Goal: Information Seeking & Learning: Learn about a topic

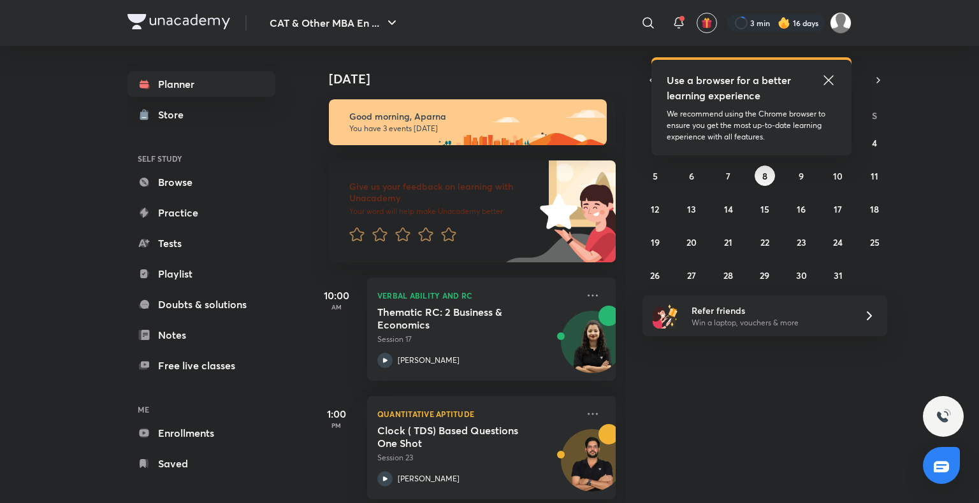
click at [825, 80] on icon at bounding box center [828, 80] width 15 height 15
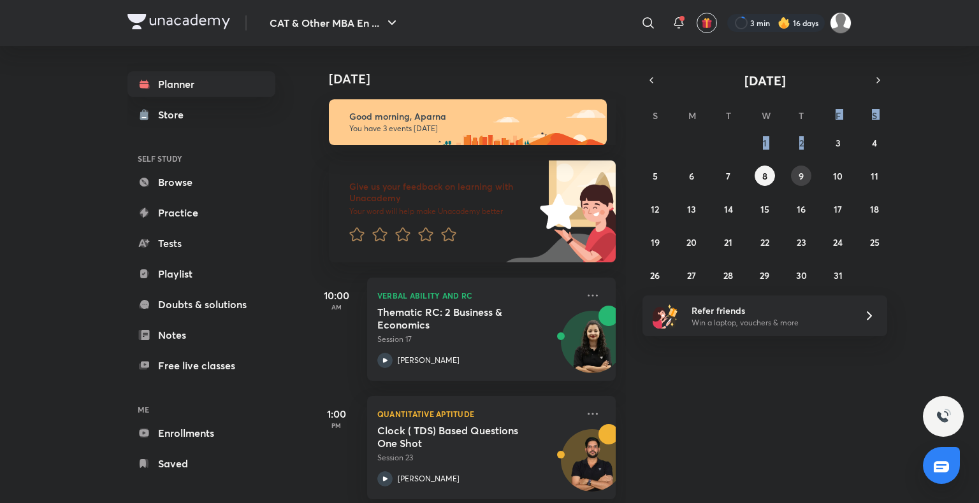
drag, startPoint x: 825, startPoint y: 90, endPoint x: 795, endPoint y: 175, distance: 90.5
click at [795, 175] on div "[DATE] S M T W T F S 28 29 30 1 2 3 4 5 6 7 8 9 10 11 12 13 14 15 16 17 18 19 2…" at bounding box center [764, 178] width 245 height 214
click at [795, 380] on div "[DATE] Good morning, Aparna You have 3 events [DATE] Give us your feedback on l…" at bounding box center [643, 274] width 665 height 457
click at [795, 176] on button "9" at bounding box center [801, 176] width 20 height 20
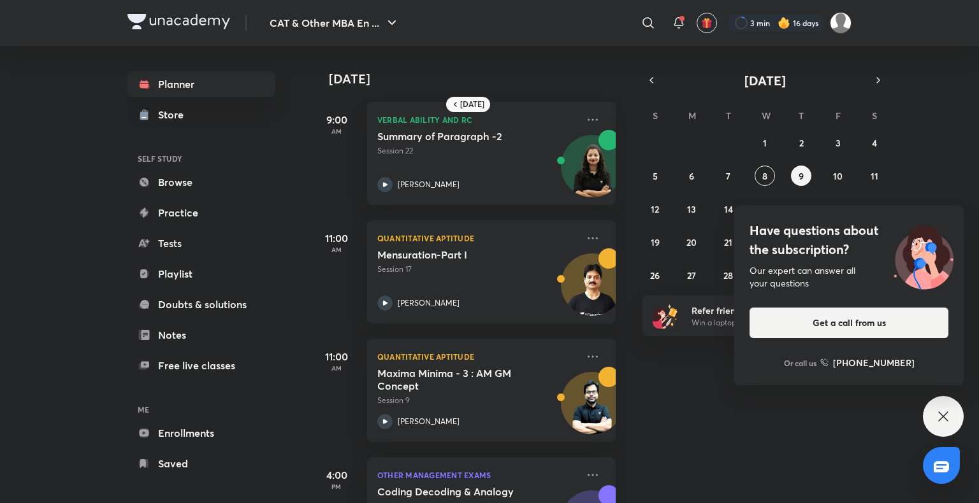
click at [938, 417] on icon at bounding box center [942, 416] width 15 height 15
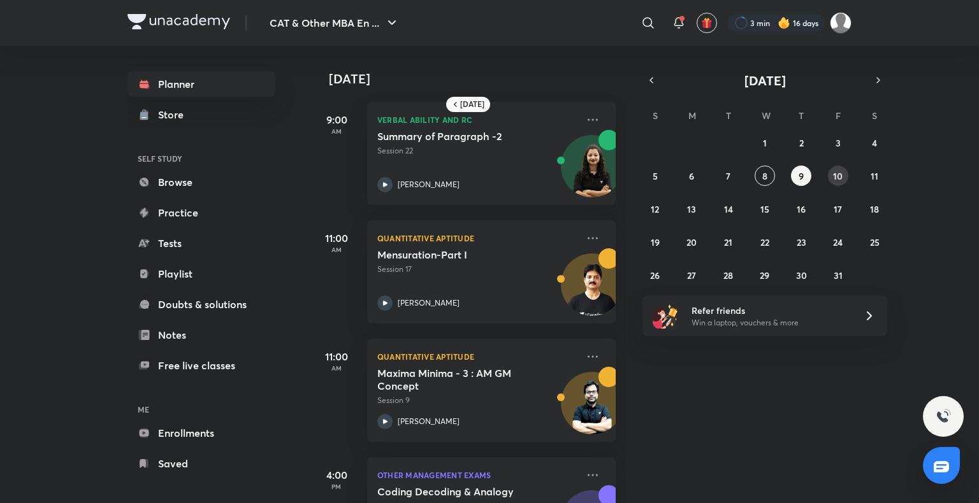
click at [841, 177] on abbr "10" at bounding box center [838, 176] width 10 height 12
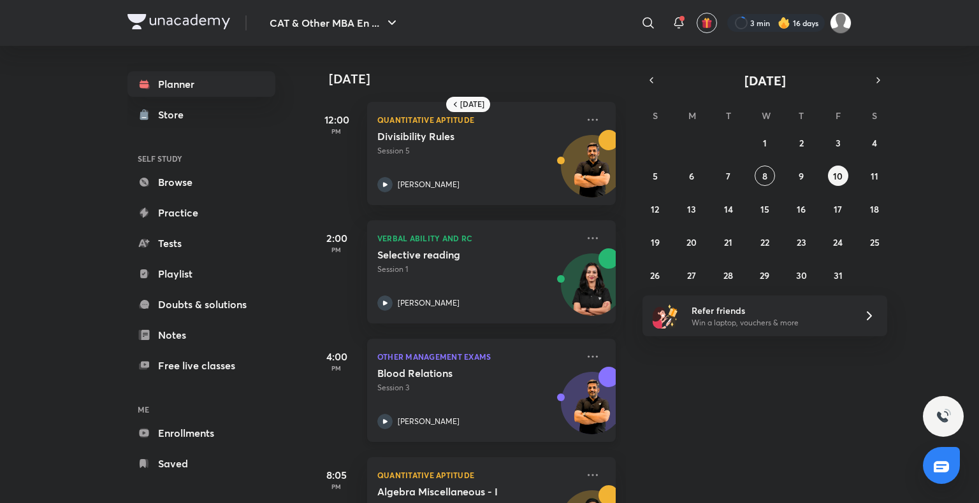
click at [603, 347] on div "Other Management Exams Blood Relations Session 3 [PERSON_NAME]" at bounding box center [491, 390] width 248 height 103
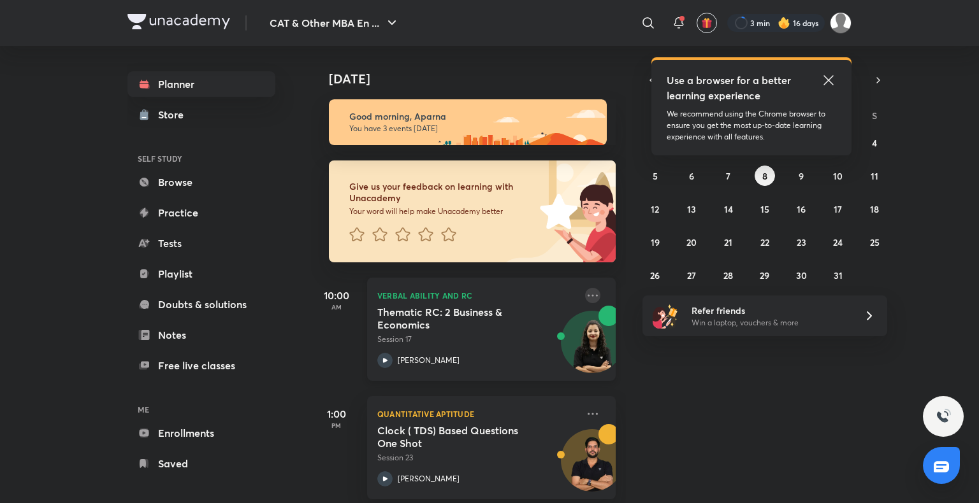
click at [586, 298] on icon at bounding box center [592, 295] width 15 height 15
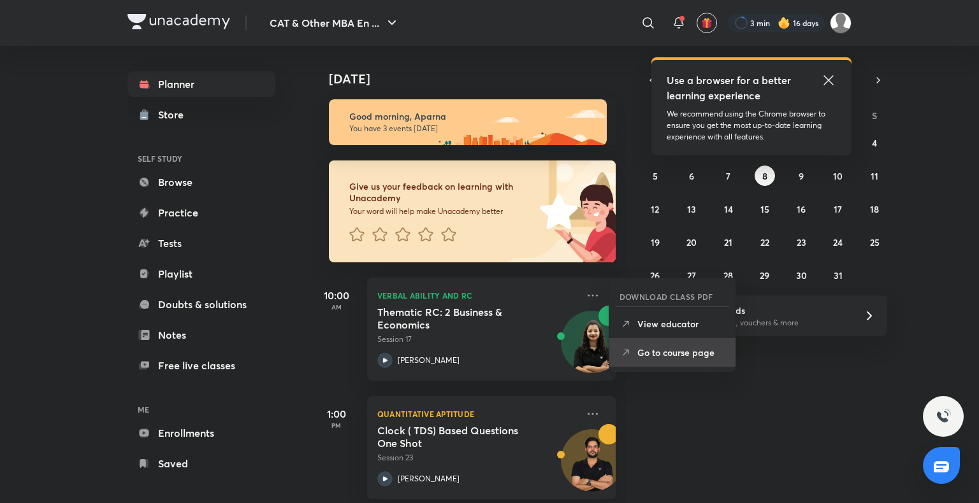
click at [650, 353] on p "Go to course page" at bounding box center [681, 352] width 88 height 13
